Goal: Information Seeking & Learning: Learn about a topic

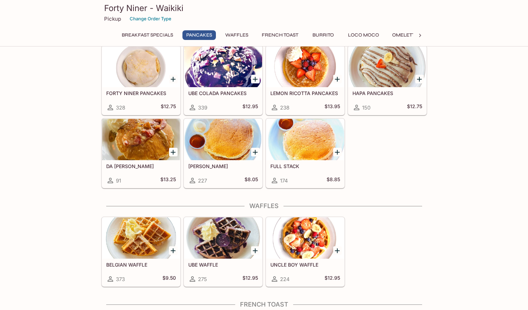
scroll to position [194, 0]
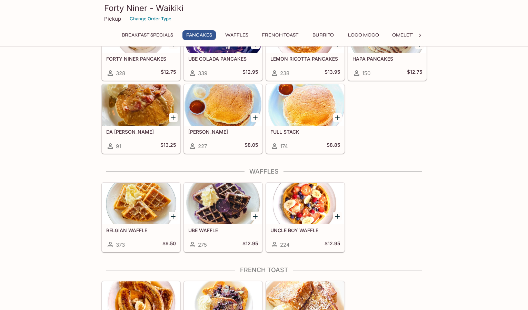
click at [235, 121] on div at bounding box center [223, 104] width 78 height 41
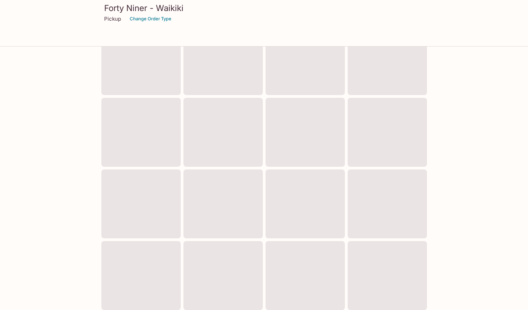
scroll to position [187, 0]
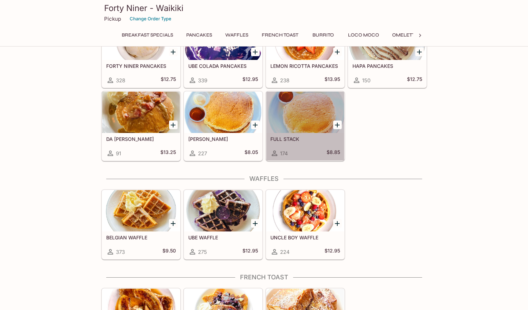
click at [296, 146] on div "FULL STACK 174 $8.85" at bounding box center [305, 147] width 78 height 28
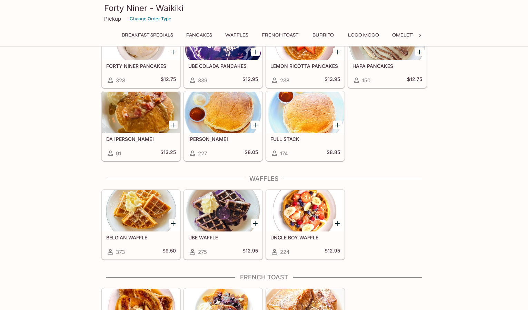
scroll to position [184, 0]
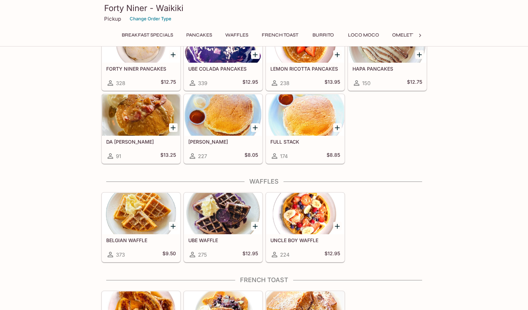
click at [128, 130] on div at bounding box center [141, 114] width 78 height 41
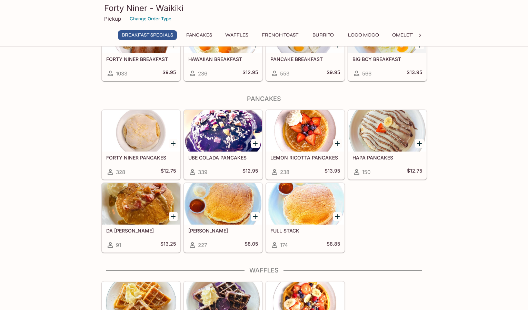
scroll to position [86, 0]
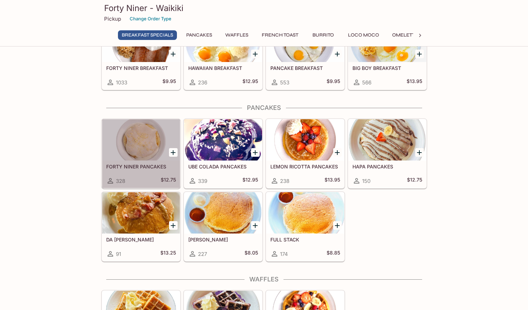
click at [122, 153] on div at bounding box center [141, 139] width 78 height 41
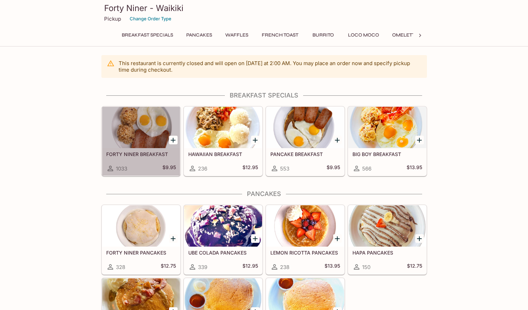
click at [155, 143] on div at bounding box center [141, 127] width 78 height 41
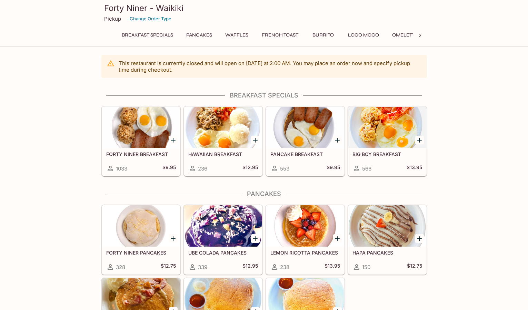
click at [393, 145] on div at bounding box center [387, 127] width 78 height 41
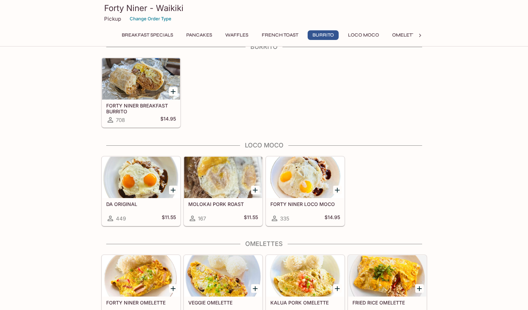
scroll to position [518, 0]
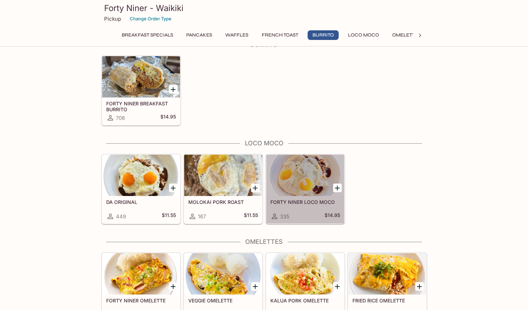
click at [293, 175] on div at bounding box center [305, 175] width 78 height 41
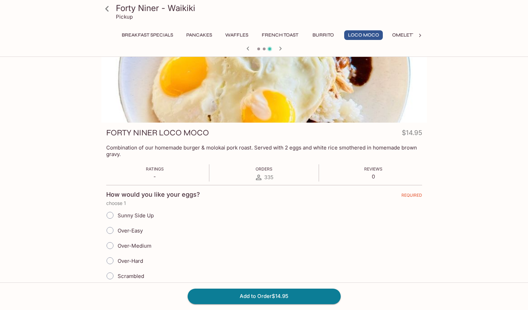
scroll to position [61, 0]
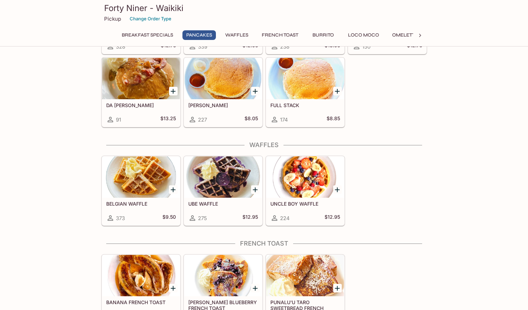
scroll to position [276, 0]
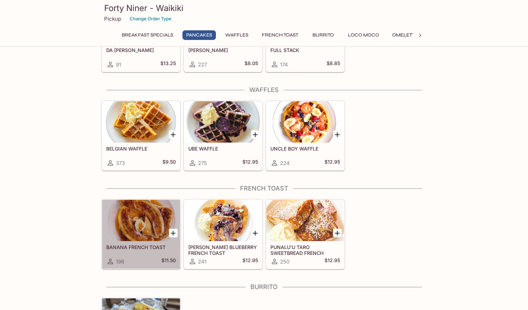
click at [144, 212] on div at bounding box center [141, 220] width 78 height 41
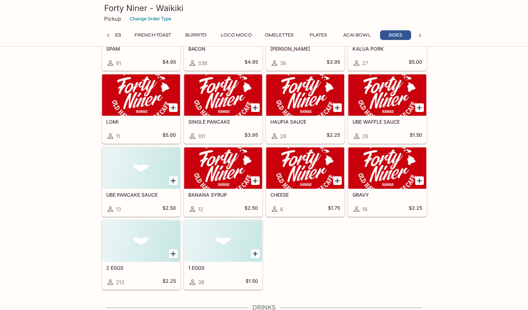
scroll to position [1140, 0]
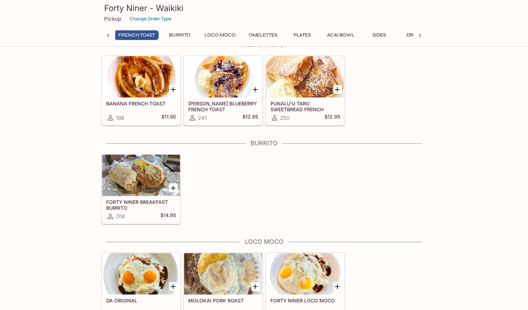
scroll to position [419, 0]
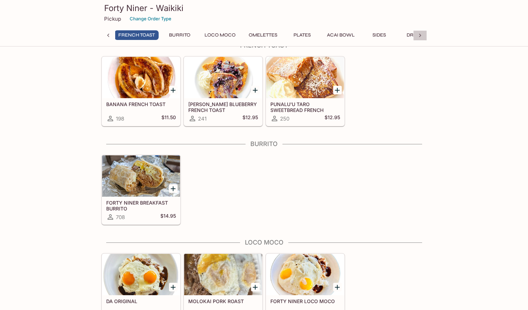
click at [422, 34] on icon at bounding box center [419, 35] width 7 height 7
